Goal: Navigation & Orientation: Find specific page/section

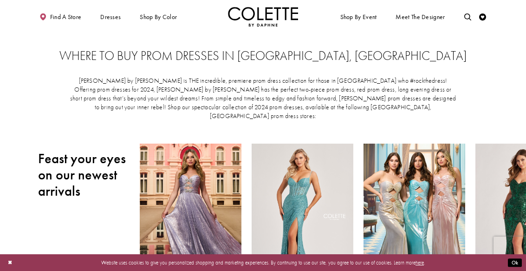
click at [0, 0] on span "LONG DRESSES" at bounding box center [0, 0] width 0 height 0
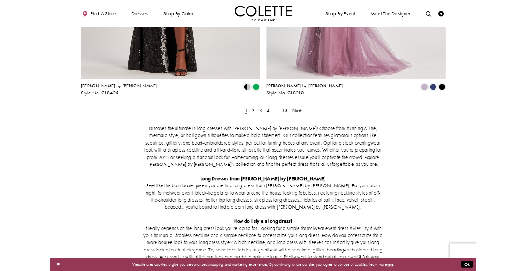
scroll to position [1320, 0]
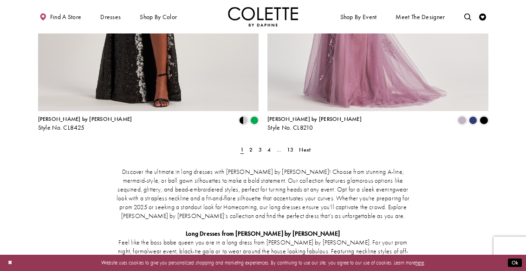
click at [309, 146] on span "Next" at bounding box center [305, 149] width 12 height 7
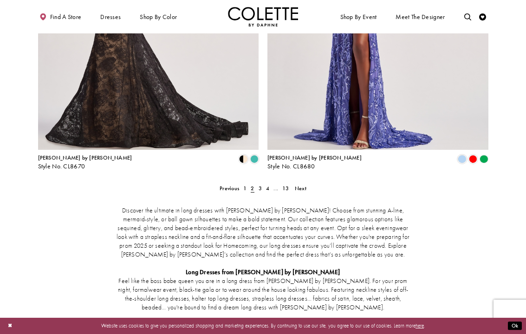
scroll to position [1296, 0]
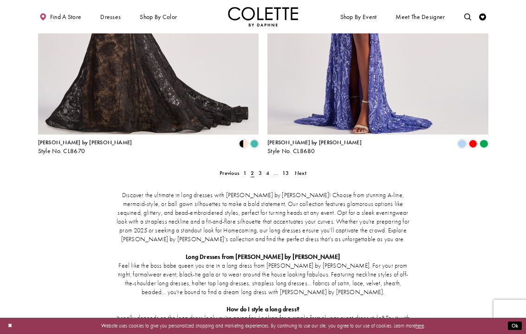
click at [306, 169] on span "Next" at bounding box center [301, 172] width 12 height 7
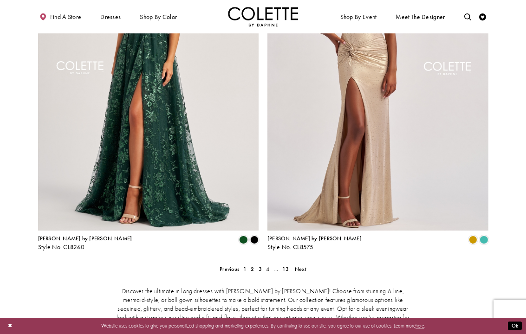
scroll to position [1205, 0]
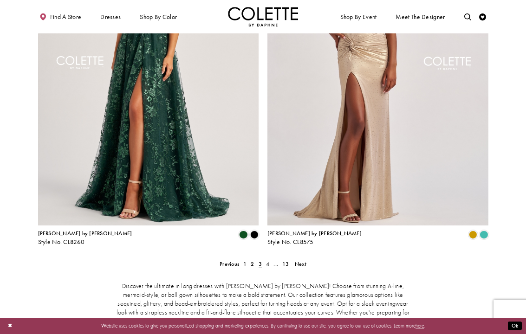
click at [306, 260] on span "Next" at bounding box center [301, 263] width 12 height 7
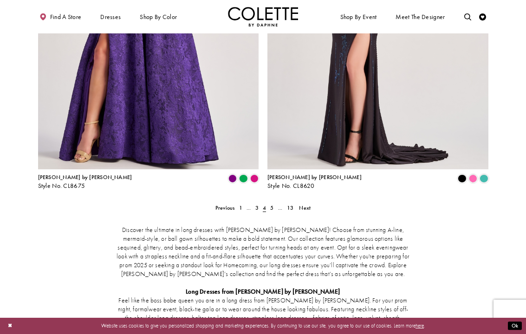
scroll to position [1269, 0]
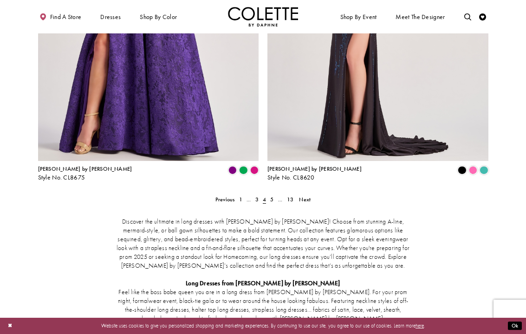
click at [308, 196] on span "Next" at bounding box center [305, 199] width 12 height 7
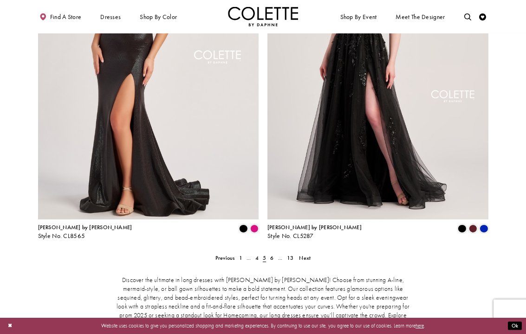
scroll to position [1216, 0]
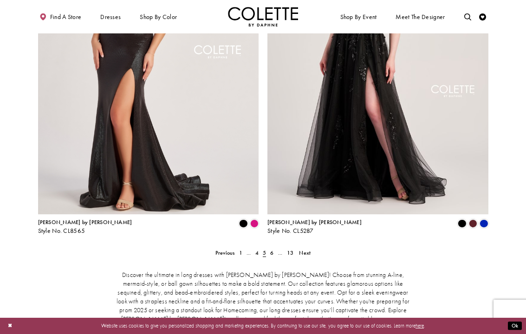
click at [307, 249] on span "Next" at bounding box center [305, 252] width 12 height 7
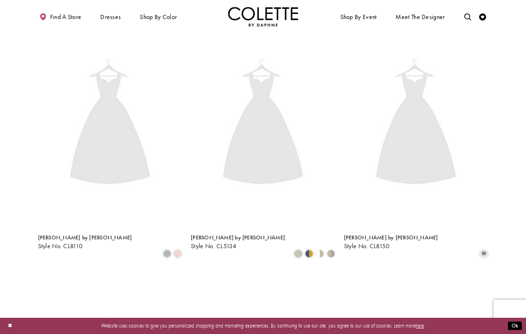
scroll to position [38, 0]
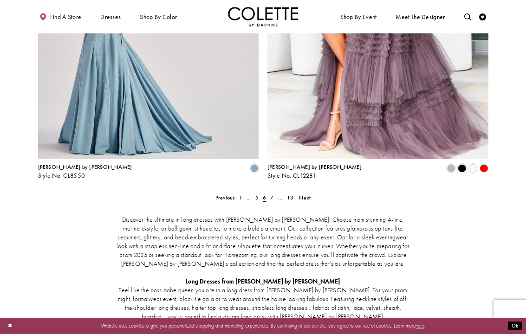
click at [307, 194] on span "Next" at bounding box center [305, 197] width 12 height 7
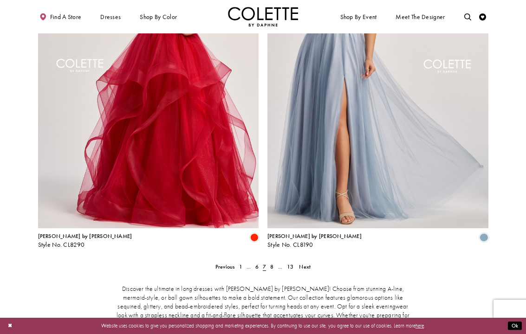
scroll to position [1220, 0]
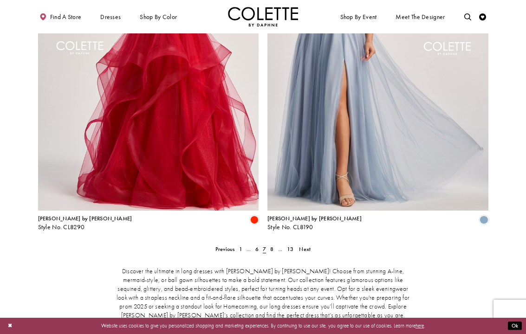
click at [307, 246] on span "Next" at bounding box center [305, 249] width 12 height 7
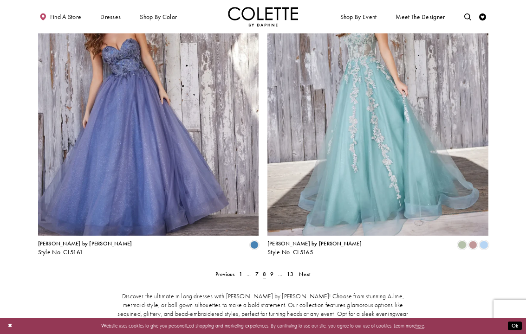
scroll to position [1200, 0]
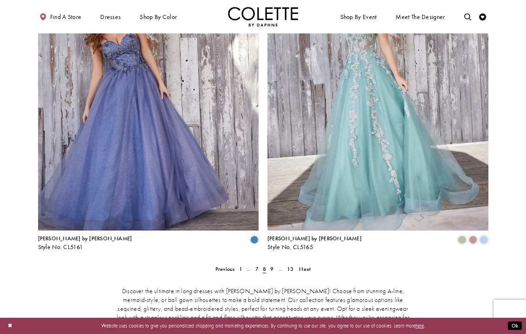
click at [312, 264] on link "Next" at bounding box center [305, 269] width 16 height 10
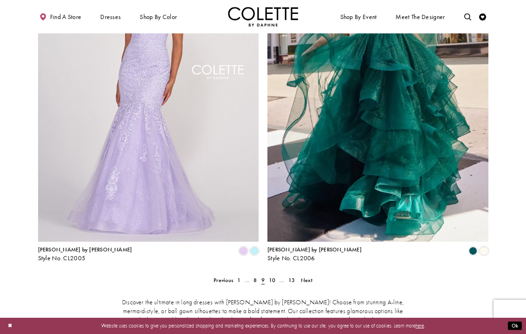
scroll to position [1190, 0]
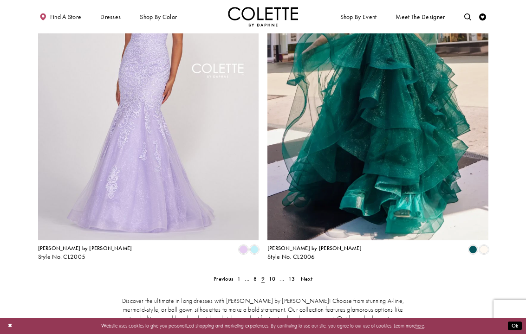
click at [299, 270] on link "Next" at bounding box center [307, 279] width 16 height 10
